Goal: Use online tool/utility: Utilize a website feature to perform a specific function

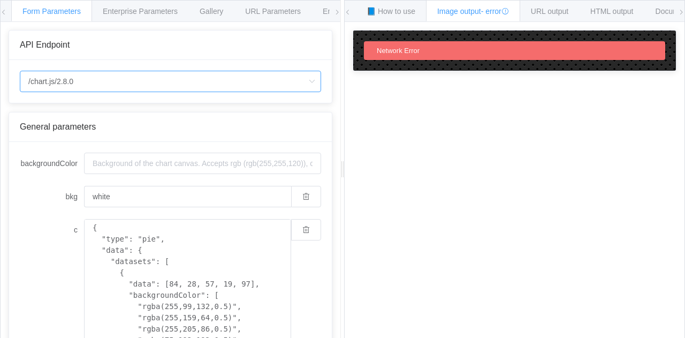
click at [271, 84] on input "/chart.js/2.8.0" at bounding box center [170, 81] width 301 height 21
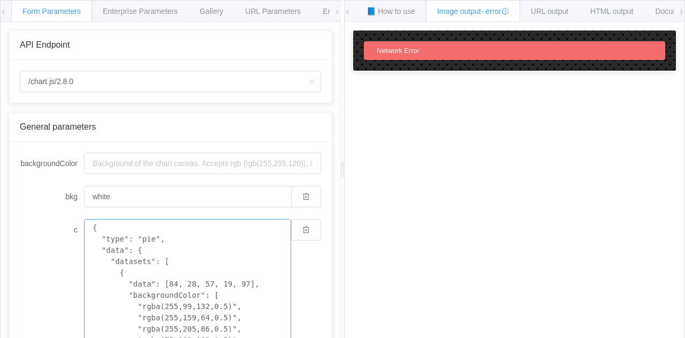
click at [195, 247] on textarea "{ "type": "pie", "data": { "datasets": [ { "data": [84, 28, 57, 19, 97], "backg…" at bounding box center [187, 334] width 207 height 231
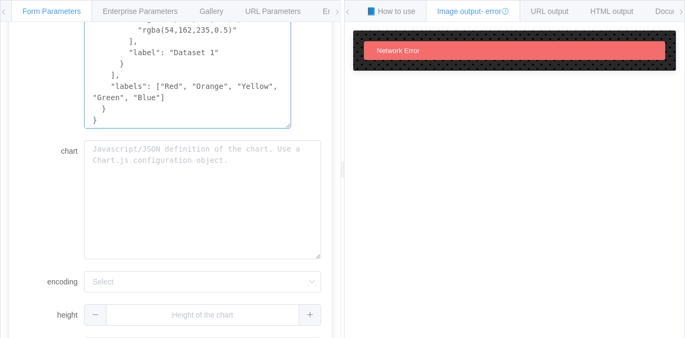
scroll to position [355, 0]
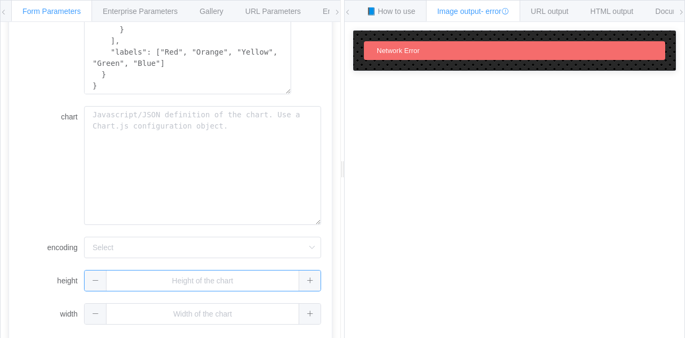
click at [199, 283] on input "text" at bounding box center [202, 280] width 237 height 21
click at [307, 278] on div "1" at bounding box center [202, 280] width 237 height 21
click at [93, 271] on span at bounding box center [96, 280] width 22 height 20
type input "0"
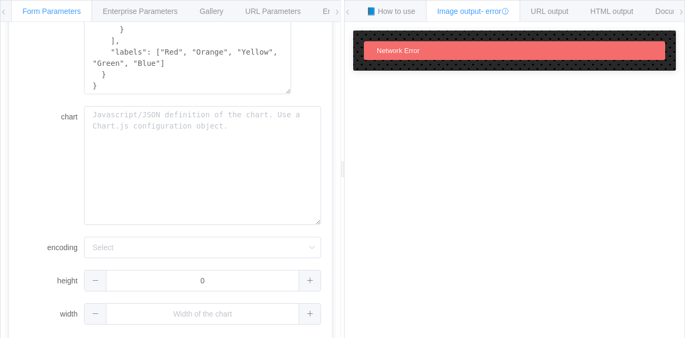
click at [391, 63] on div "Network Error" at bounding box center [514, 51] width 323 height 40
click at [391, 59] on div "Network Error" at bounding box center [514, 51] width 323 height 40
click at [553, 12] on span "URL output" at bounding box center [549, 11] width 37 height 9
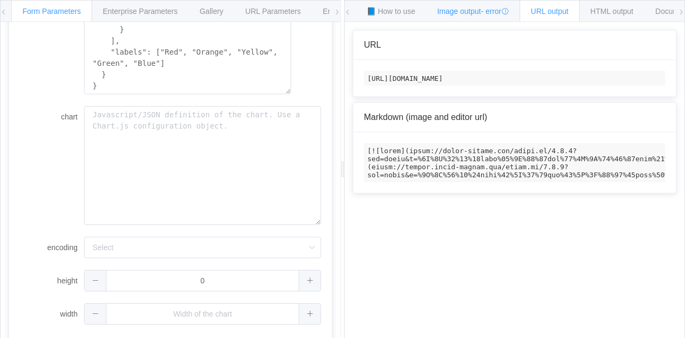
click at [488, 7] on span "- error" at bounding box center [495, 11] width 28 height 9
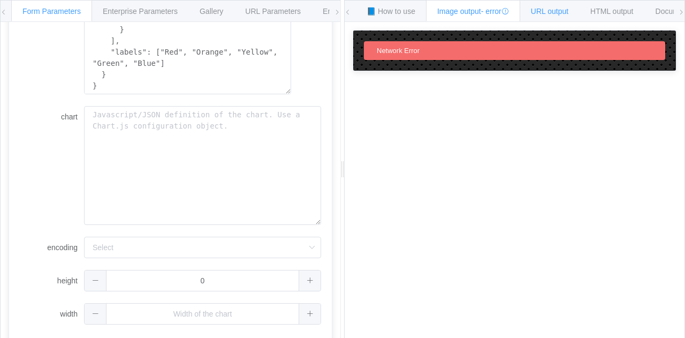
click at [541, 10] on span "URL output" at bounding box center [549, 11] width 37 height 9
